Goal: Task Accomplishment & Management: Use online tool/utility

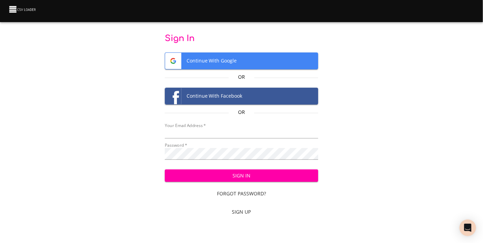
type input "[EMAIL_ADDRESS][DOMAIN_NAME]"
click at [241, 180] on span "Sign In" at bounding box center [241, 176] width 143 height 9
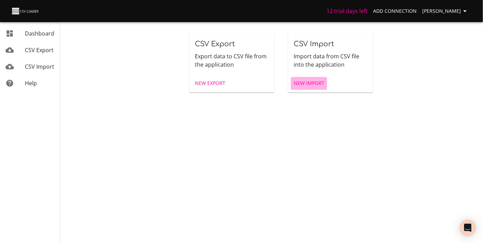
click at [314, 88] on span "New Import" at bounding box center [309, 83] width 31 height 9
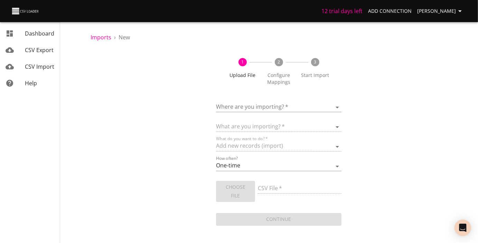
click at [336, 117] on body "12 trial days left Add Connection Carole Vanderhoof Dashboard CSV Export CSV Im…" at bounding box center [239, 121] width 478 height 243
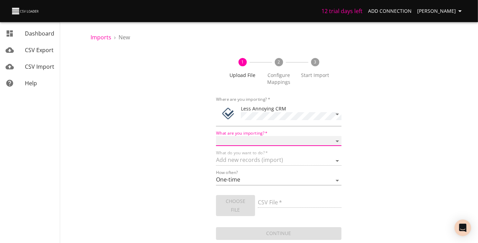
click at [336, 146] on select "Notes Tasks" at bounding box center [278, 141] width 125 height 10
click at [359, 139] on div "1 Upload File 2 Configure Mappings 3 Start Import Where are you importing?   * …" at bounding box center [279, 146] width 376 height 192
click at [313, 165] on div "What do you want to do?   * Add new records (import)" at bounding box center [278, 158] width 125 height 16
click at [335, 136] on select "Notes Tasks" at bounding box center [278, 141] width 125 height 10
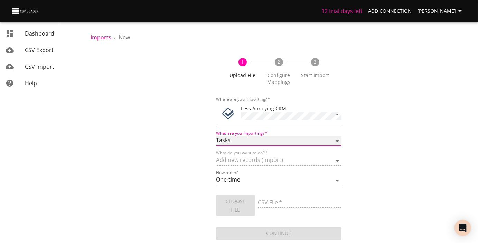
click at [216, 136] on select "Notes Tasks" at bounding box center [278, 141] width 125 height 10
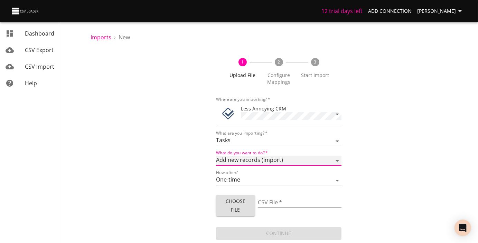
click at [336, 156] on select "Add new records (import) Update existing records (update) Add new and update ex…" at bounding box center [278, 161] width 125 height 10
click at [381, 148] on div "1 Upload File 2 Configure Mappings 3 Start Import Where are you importing?   * …" at bounding box center [279, 146] width 376 height 192
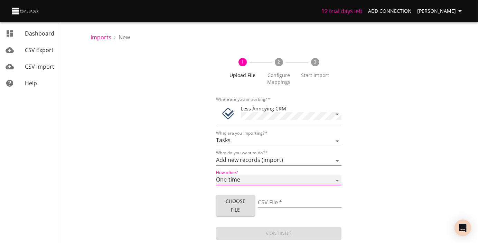
click at [335, 176] on select "One-time Auto import" at bounding box center [278, 181] width 125 height 10
click at [376, 157] on div "1 Upload File 2 Configure Mappings 3 Start Import Where are you importing?   * …" at bounding box center [279, 146] width 376 height 192
click at [31, 87] on span "Help" at bounding box center [31, 83] width 12 height 8
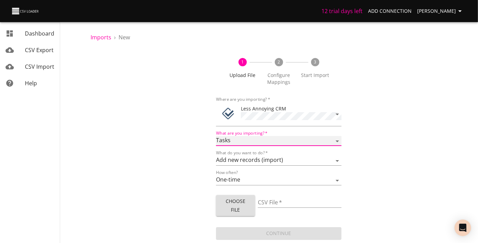
click at [227, 136] on select "Notes Tasks" at bounding box center [278, 141] width 125 height 10
select select "notes"
click at [216, 136] on select "Notes Tasks" at bounding box center [278, 141] width 125 height 10
click at [333, 156] on select "Add new records (import) Update existing records (update) Add new and update ex…" at bounding box center [278, 161] width 125 height 10
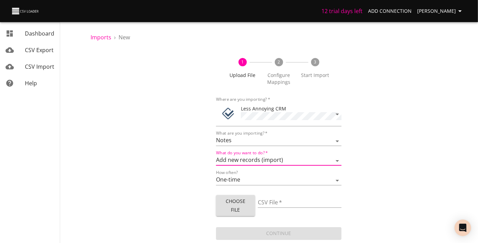
click at [380, 143] on div "1 Upload File 2 Configure Mappings 3 Start Import Where are you importing?   * …" at bounding box center [279, 146] width 376 height 192
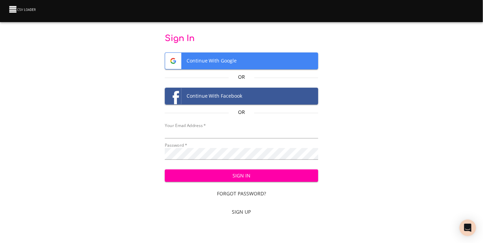
type input "cvanderhoof@breakingthecycle.com"
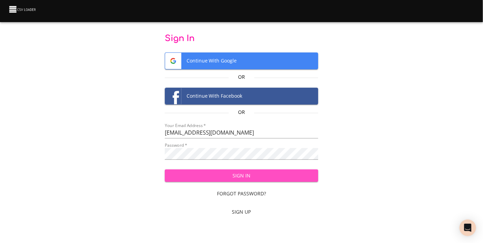
click at [244, 179] on span "Sign In" at bounding box center [241, 176] width 143 height 9
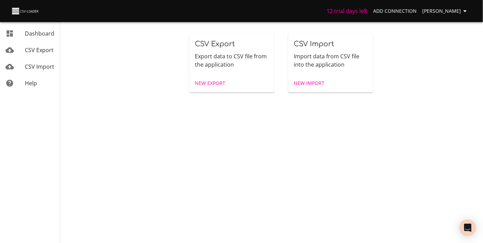
click at [431, 11] on span "[PERSON_NAME]" at bounding box center [445, 11] width 47 height 9
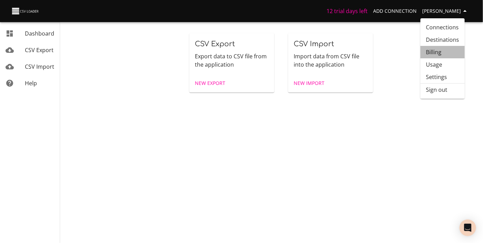
click at [433, 56] on link "Billing" at bounding box center [443, 52] width 44 height 12
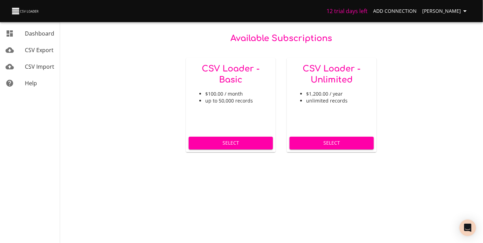
click at [88, 33] on div "Available Subscriptions CSV Loader - Basic $100.00 / month up to 50,000 records…" at bounding box center [281, 76] width 404 height 152
